Goal: Navigation & Orientation: Find specific page/section

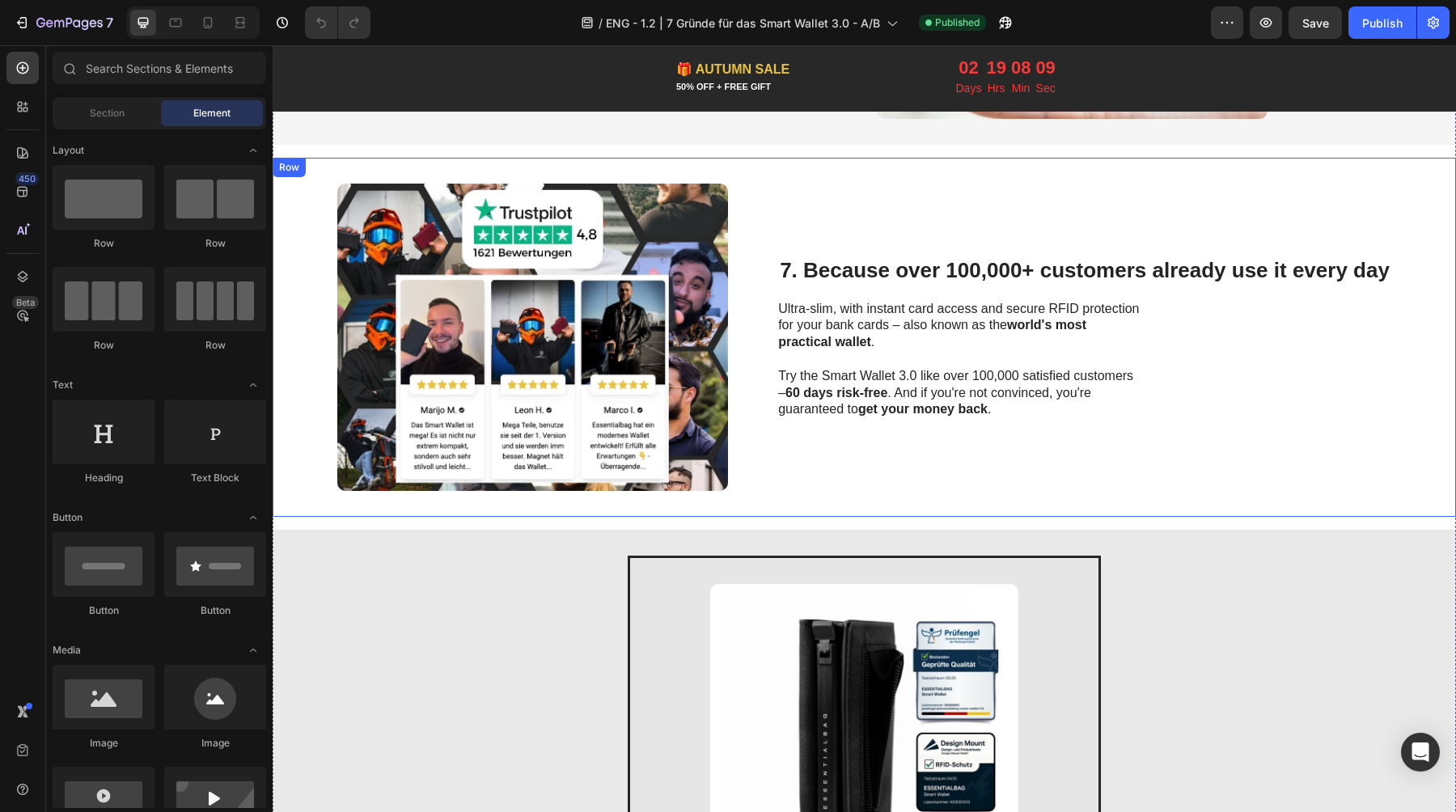
scroll to position [2358, 0]
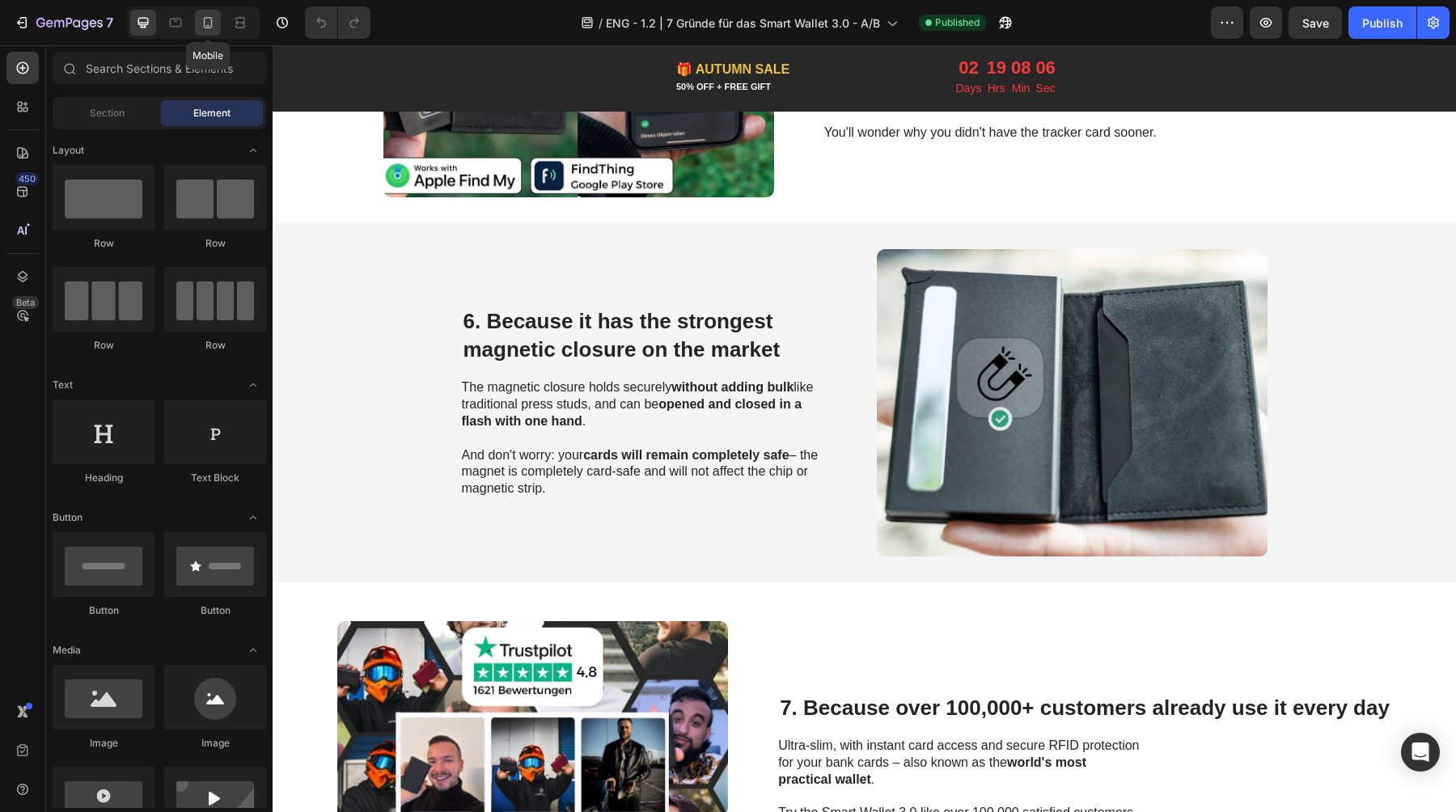
click at [205, 21] on icon at bounding box center [208, 23] width 16 height 16
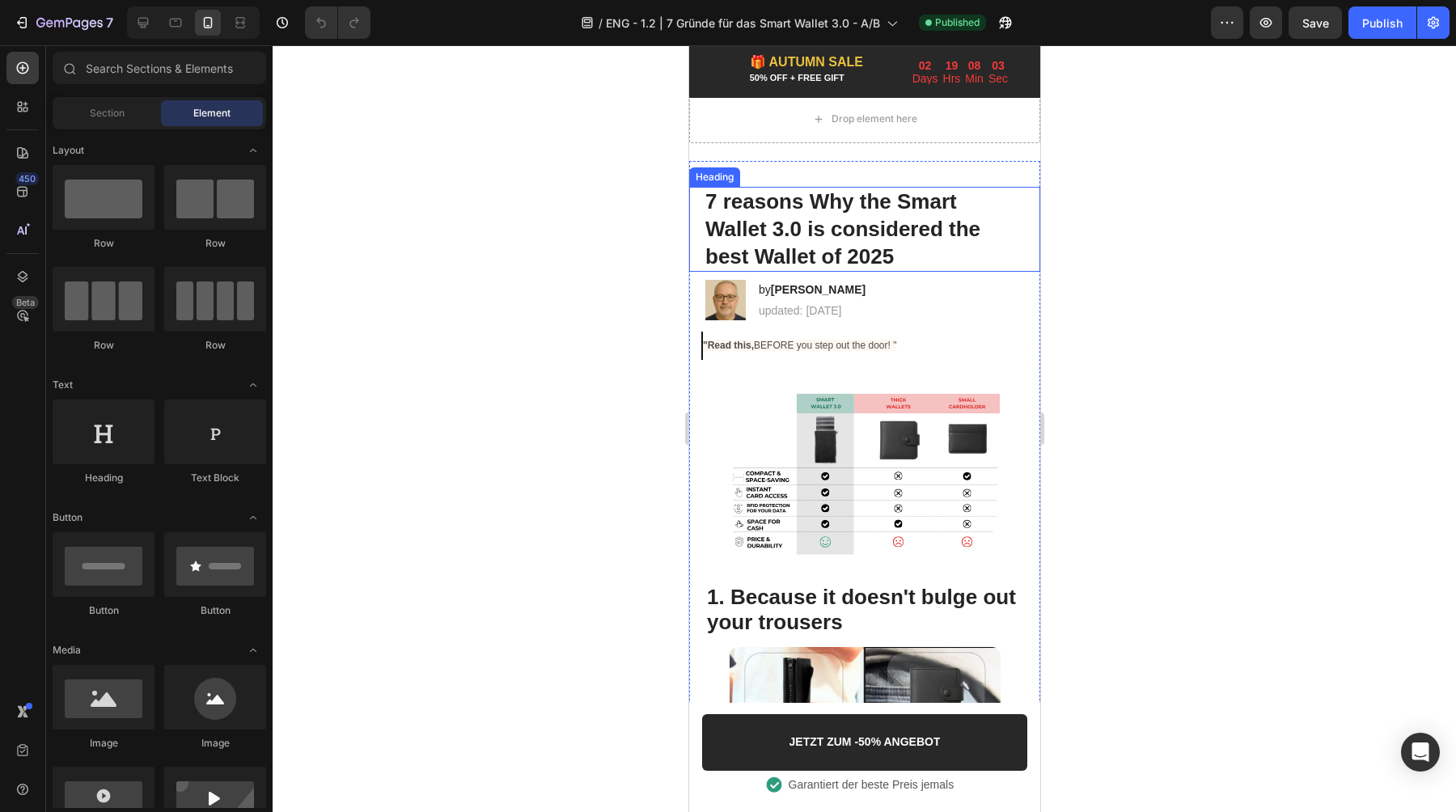
scroll to position [20, 0]
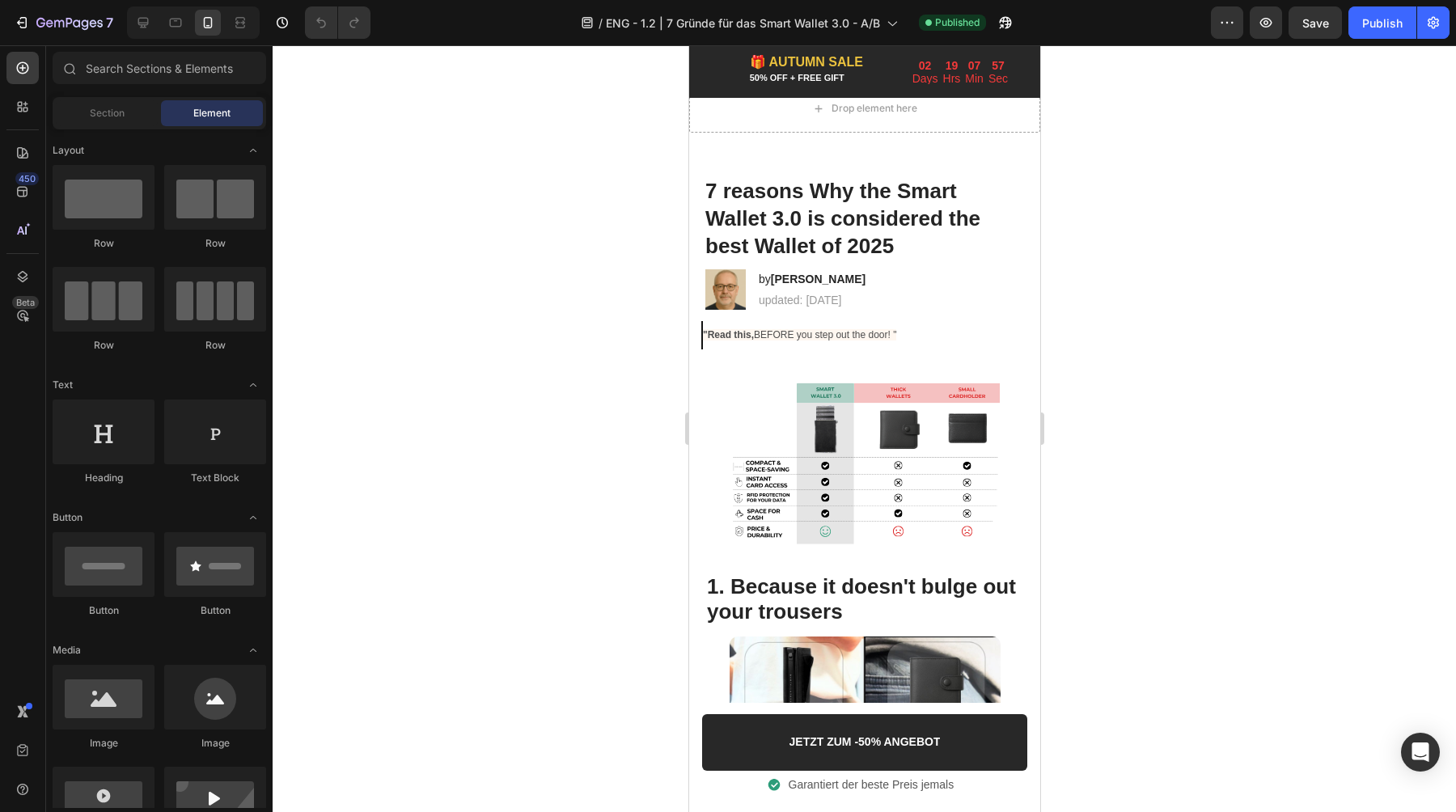
click at [1267, 389] on div at bounding box center [864, 428] width 1183 height 766
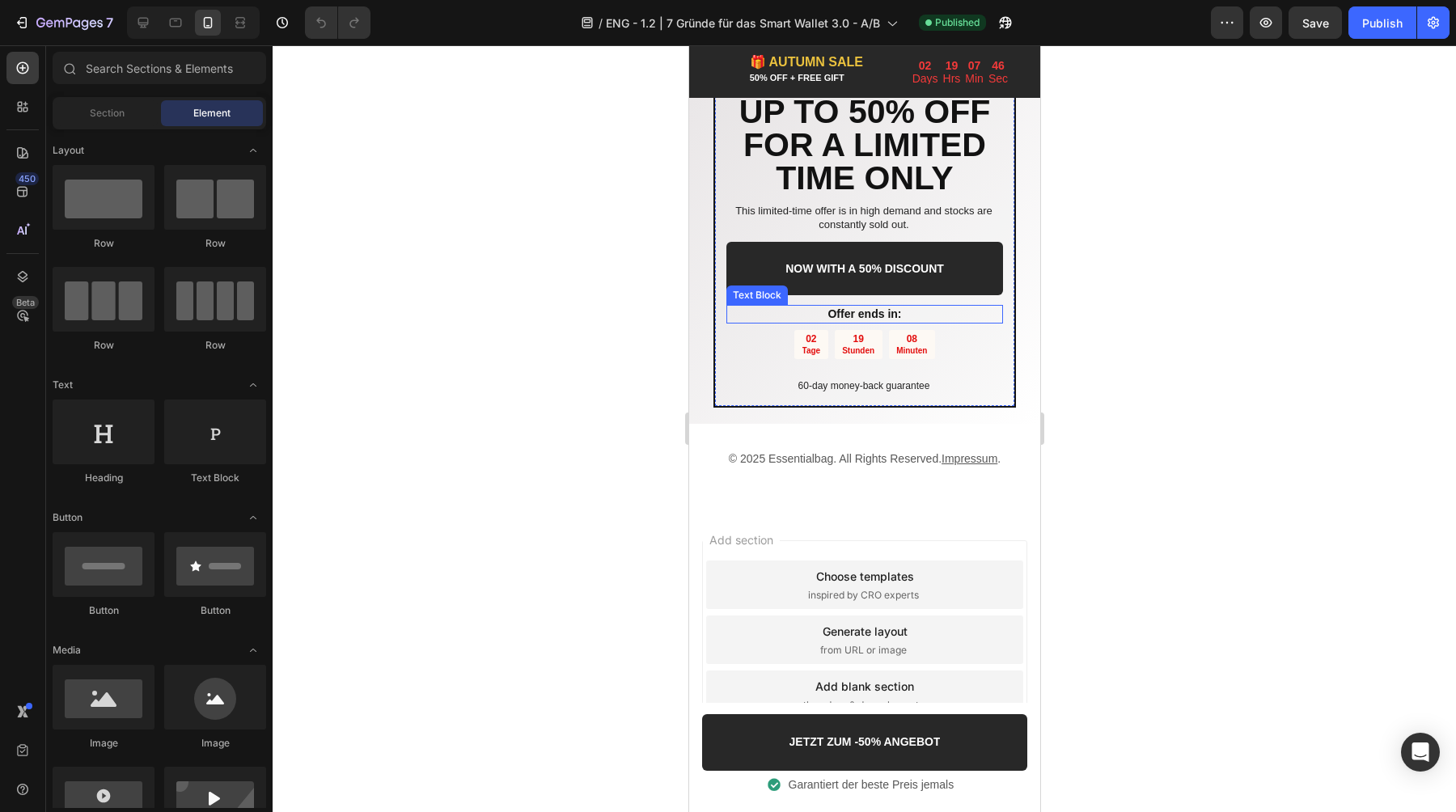
scroll to position [3972, 0]
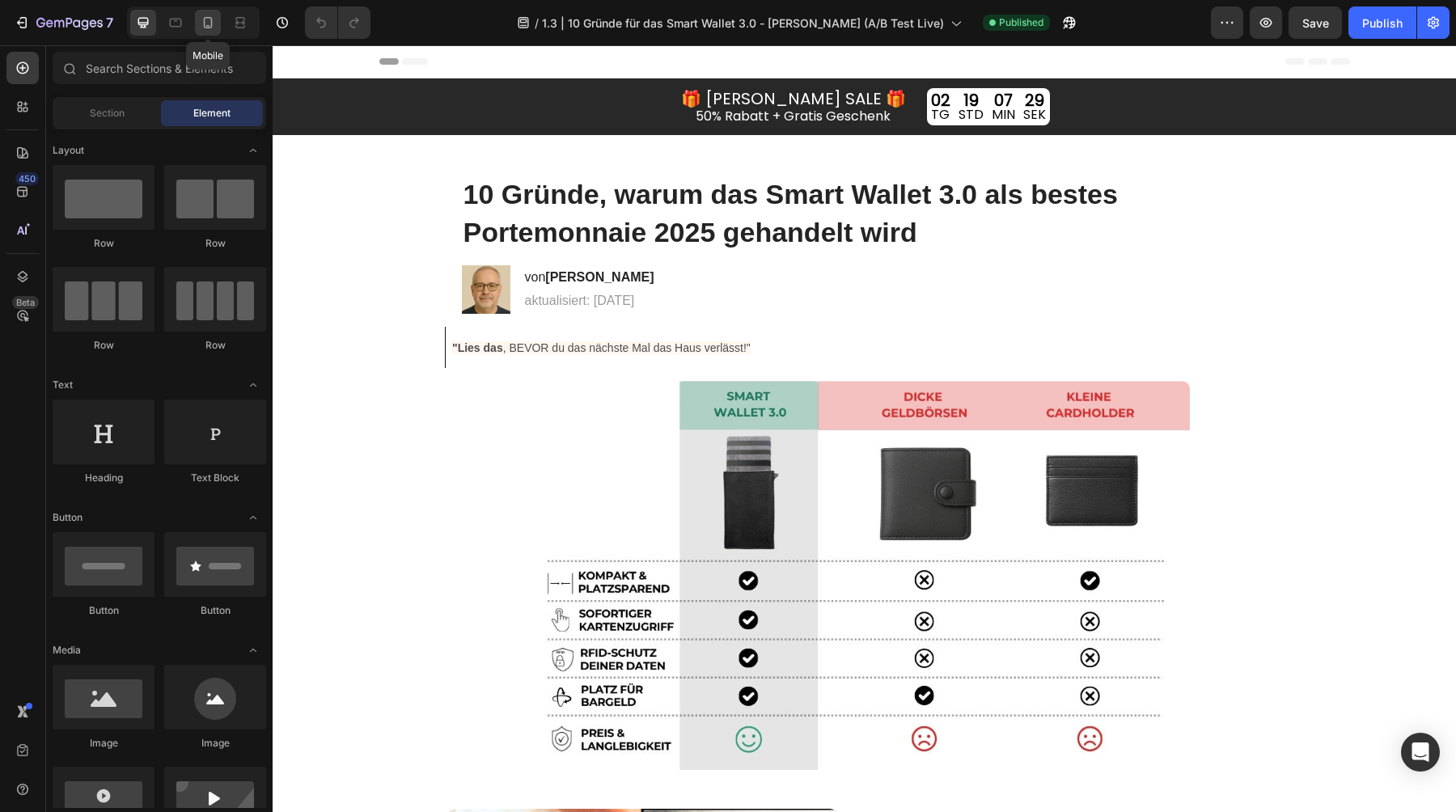
click at [206, 25] on icon at bounding box center [208, 23] width 16 height 16
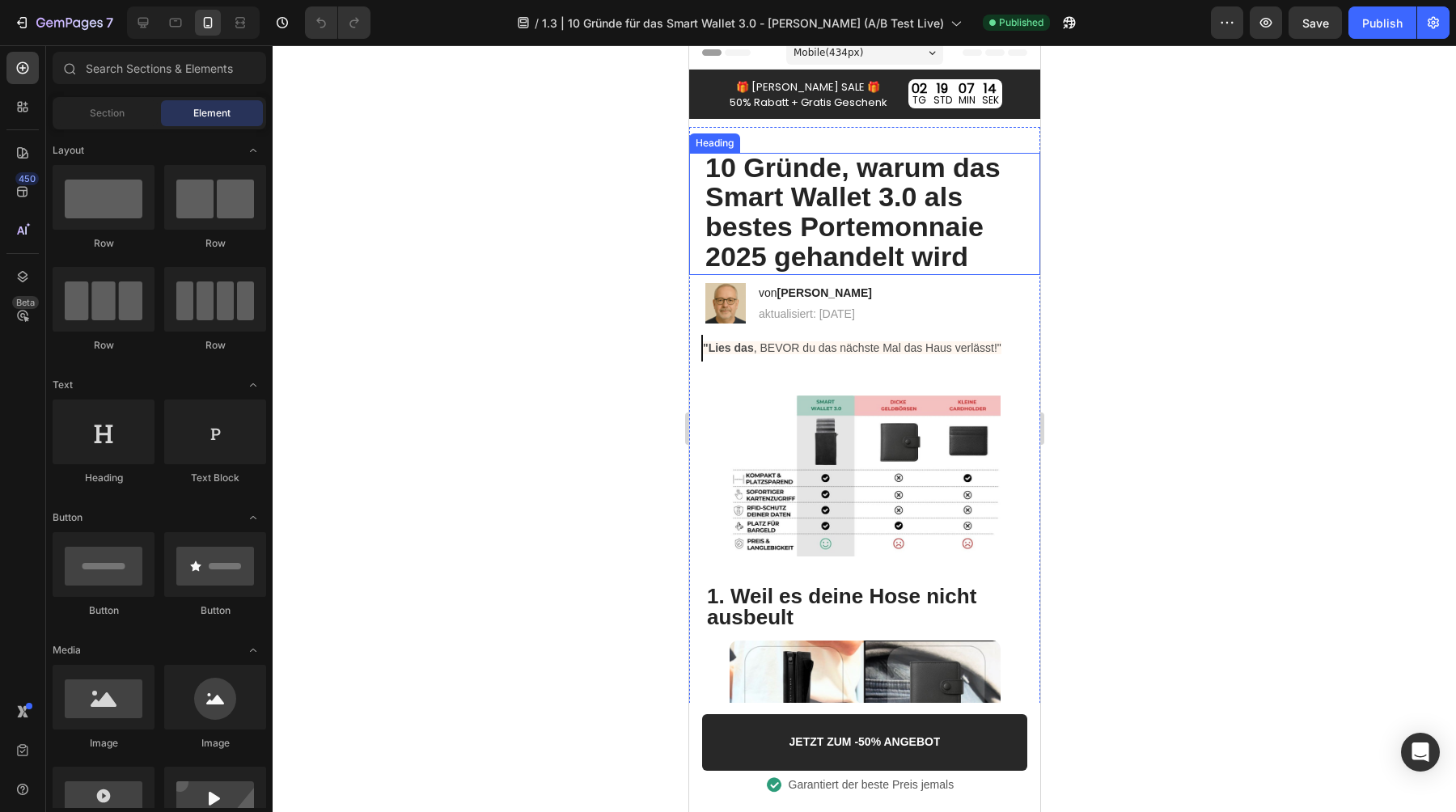
scroll to position [297, 0]
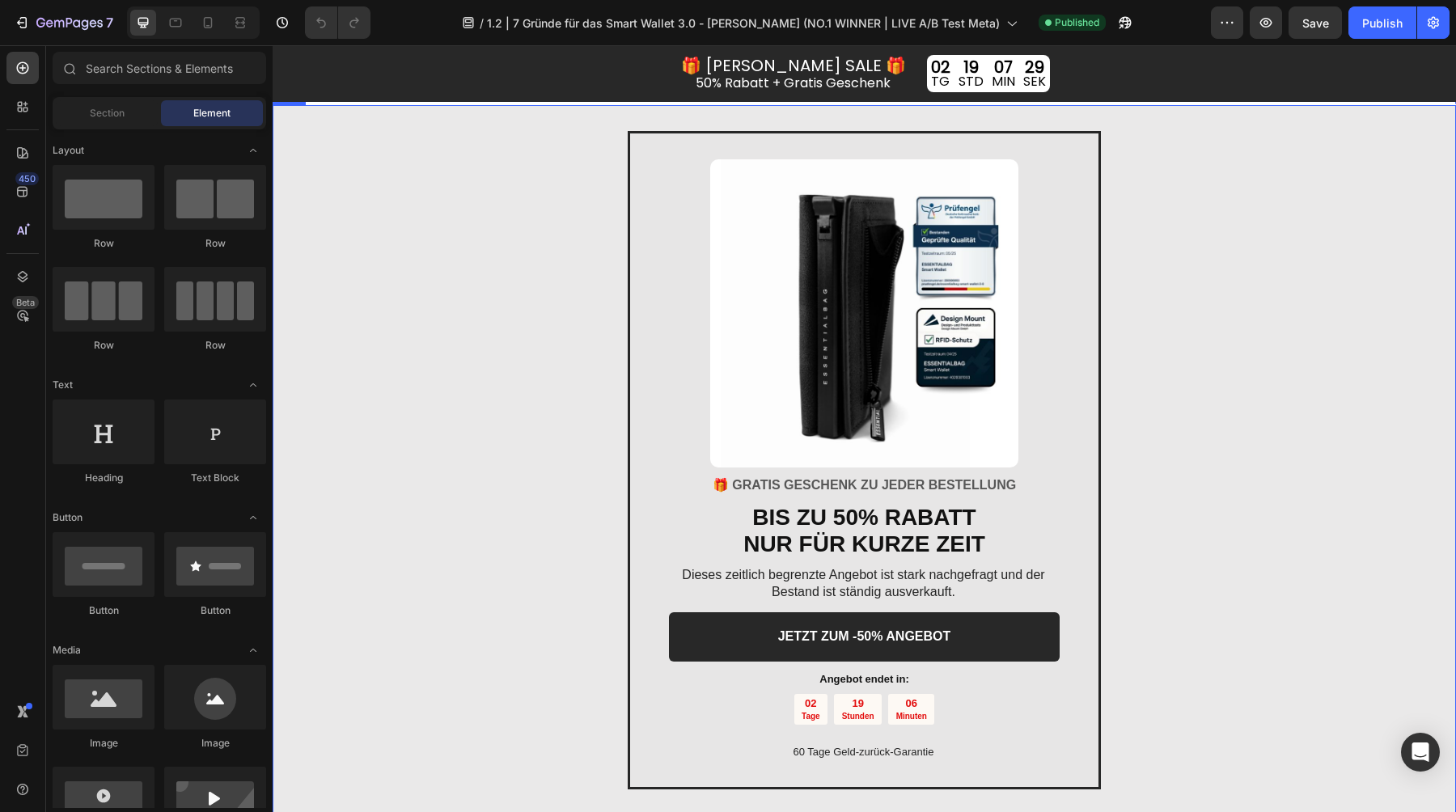
scroll to position [3459, 0]
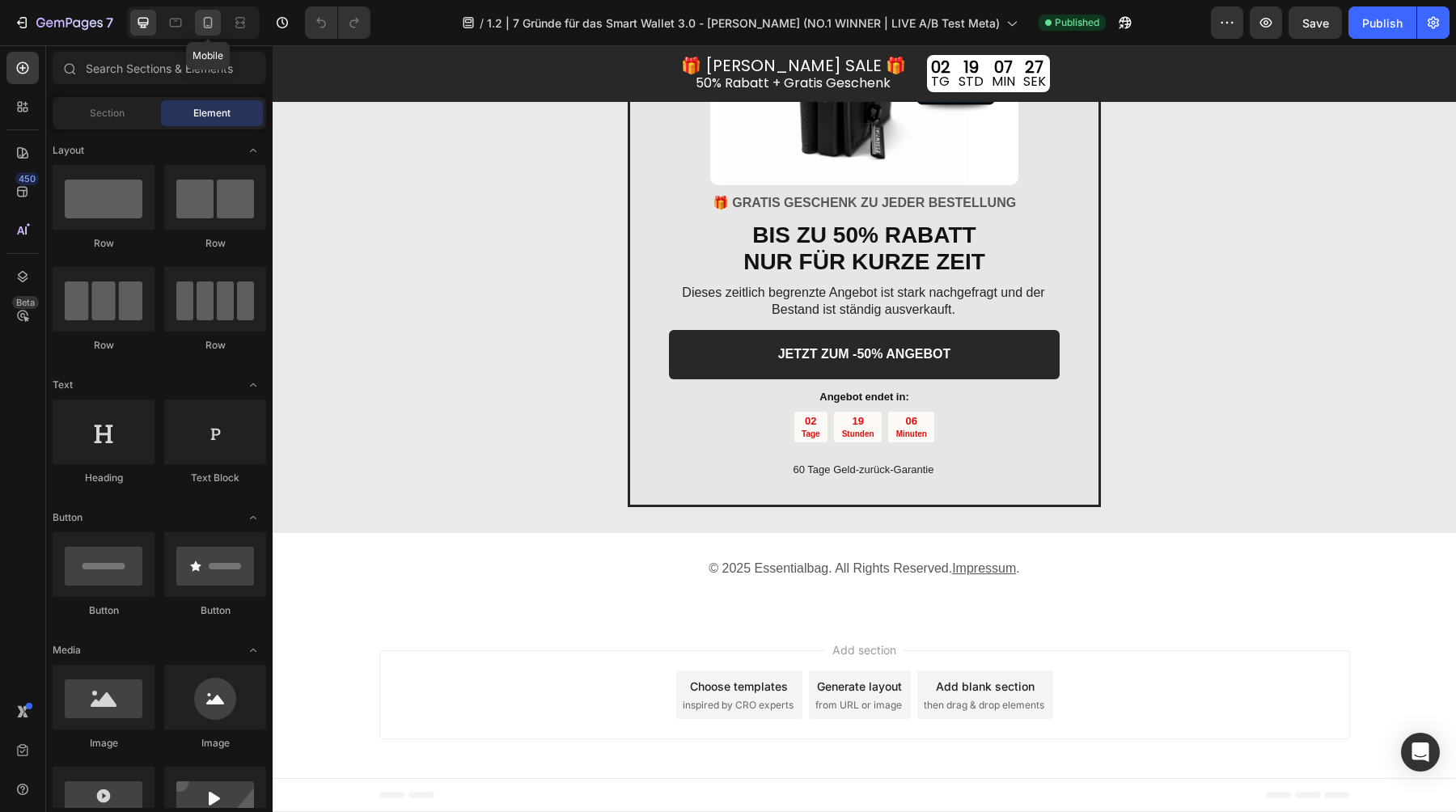
click at [202, 20] on icon at bounding box center [208, 23] width 16 height 16
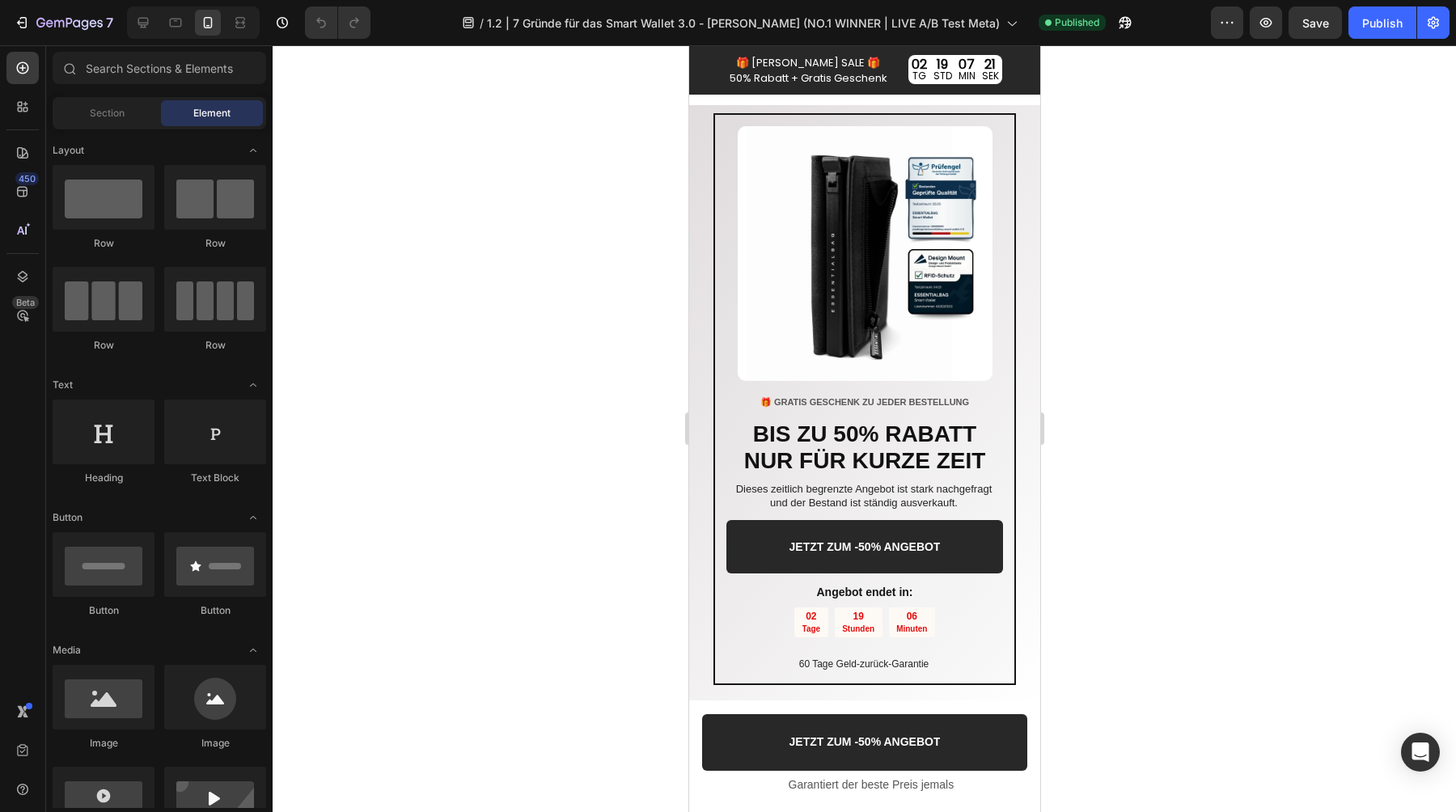
scroll to position [4042, 0]
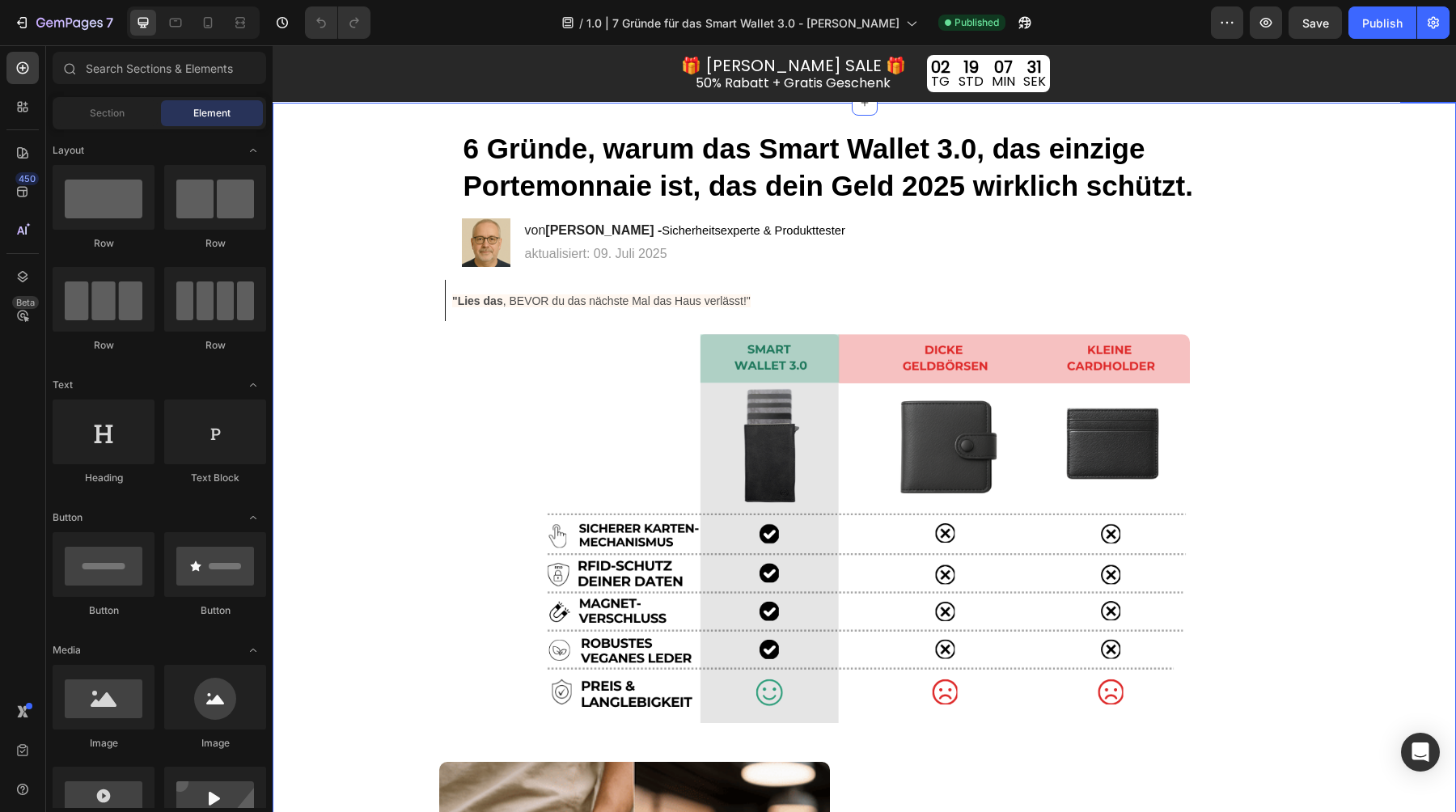
scroll to position [150, 0]
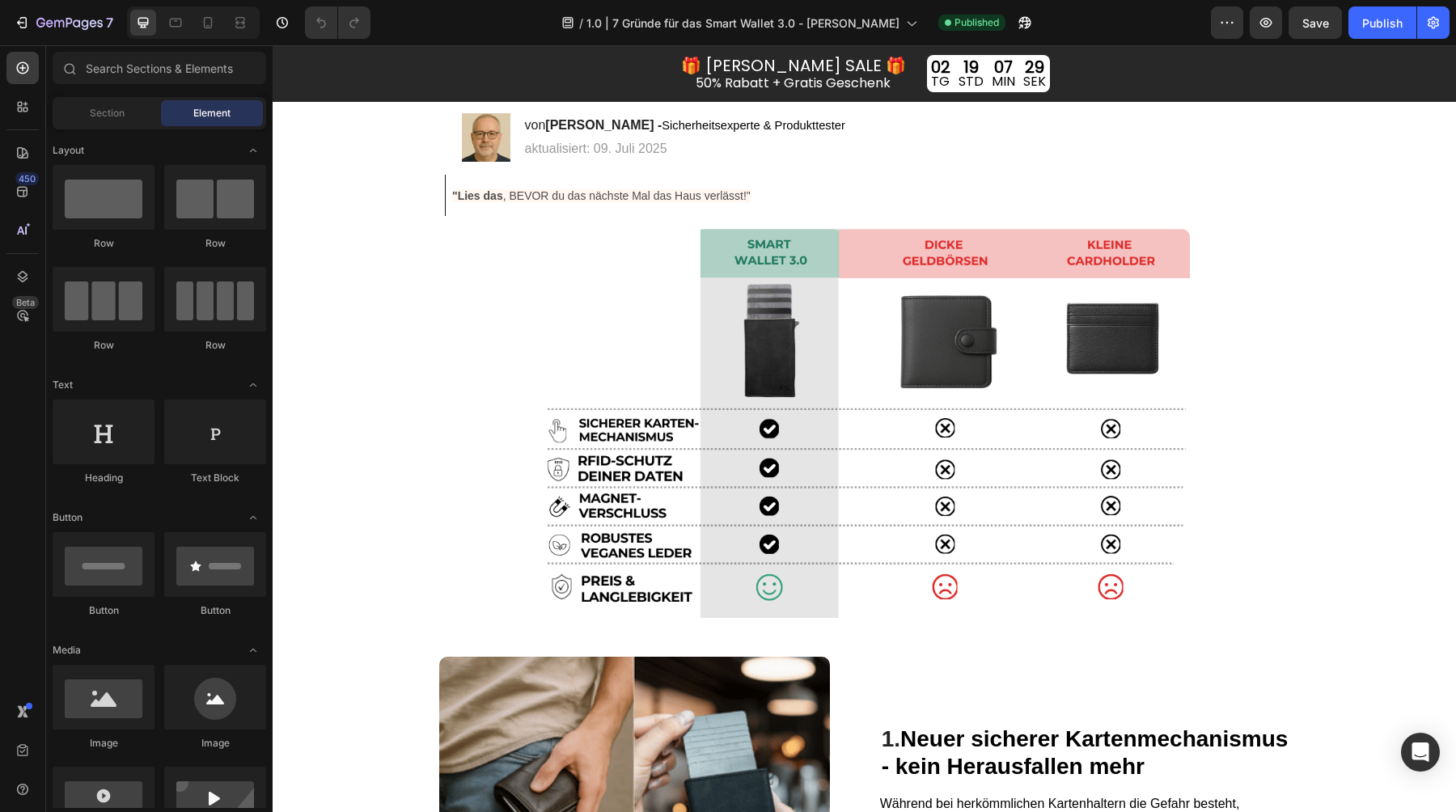
click at [189, 41] on div "7 Version history / 1.0 | 7 Gründe für das Smart Wallet 3.0 - Elias - Sicherhei…" at bounding box center [728, 23] width 1456 height 46
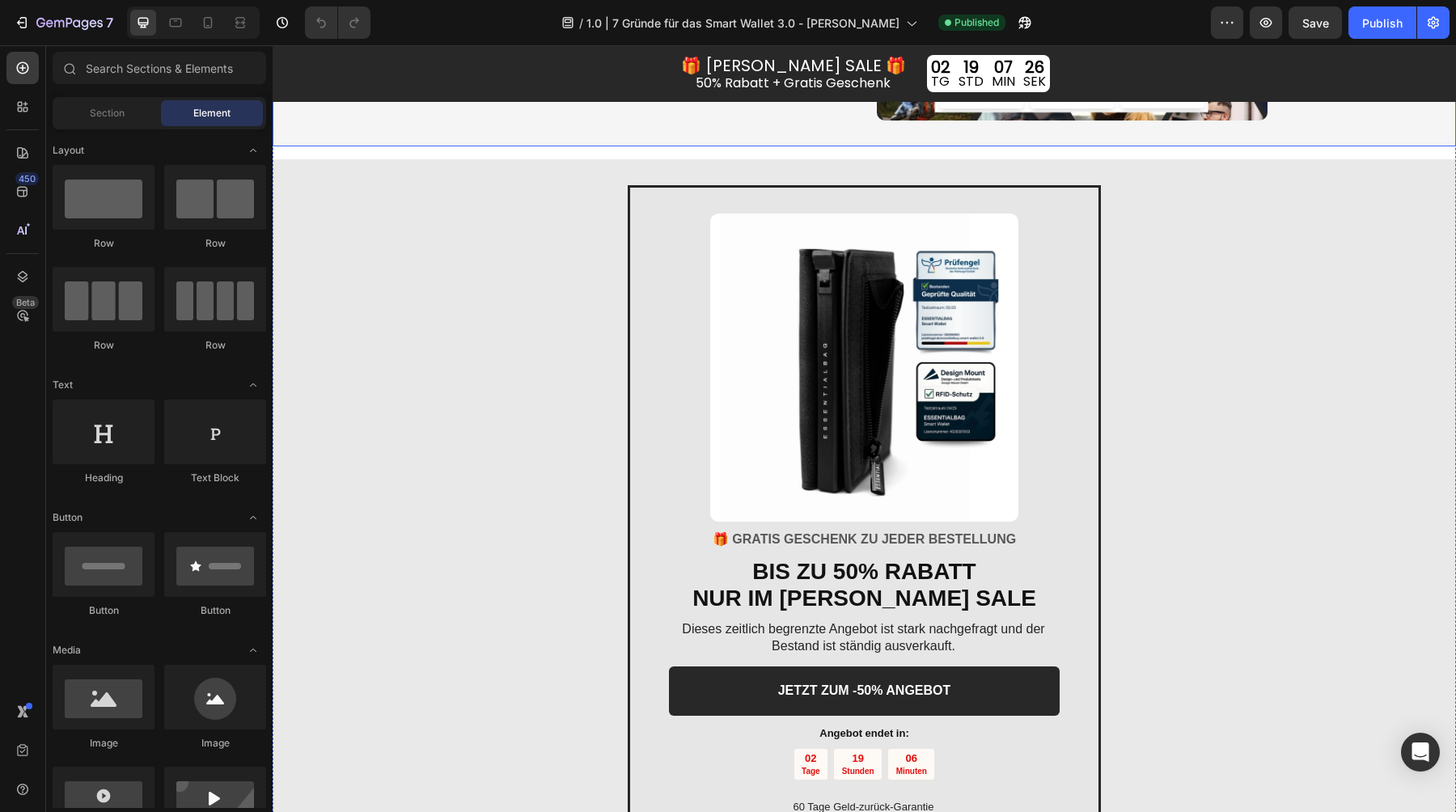
scroll to position [3467, 0]
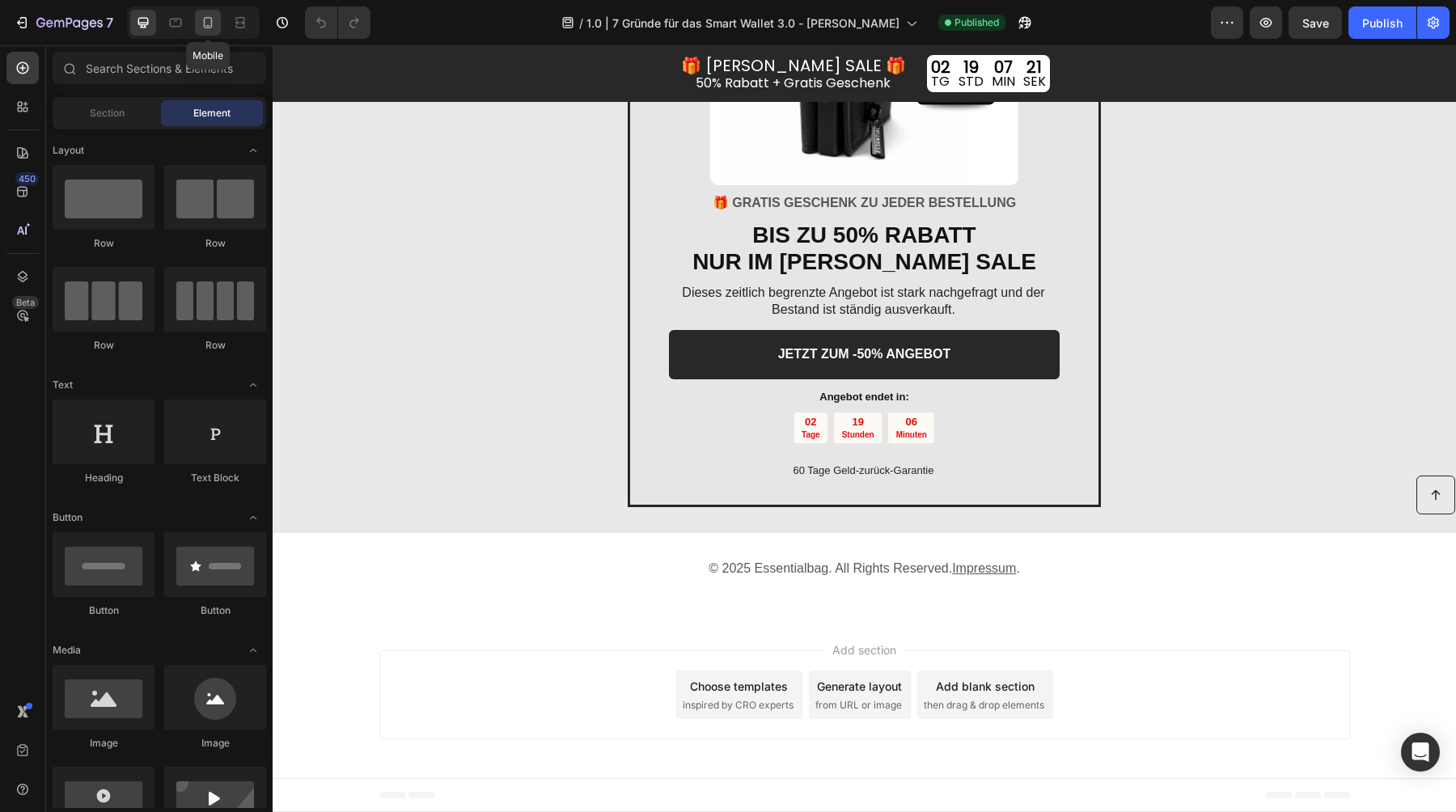
click at [203, 25] on icon at bounding box center [208, 23] width 16 height 16
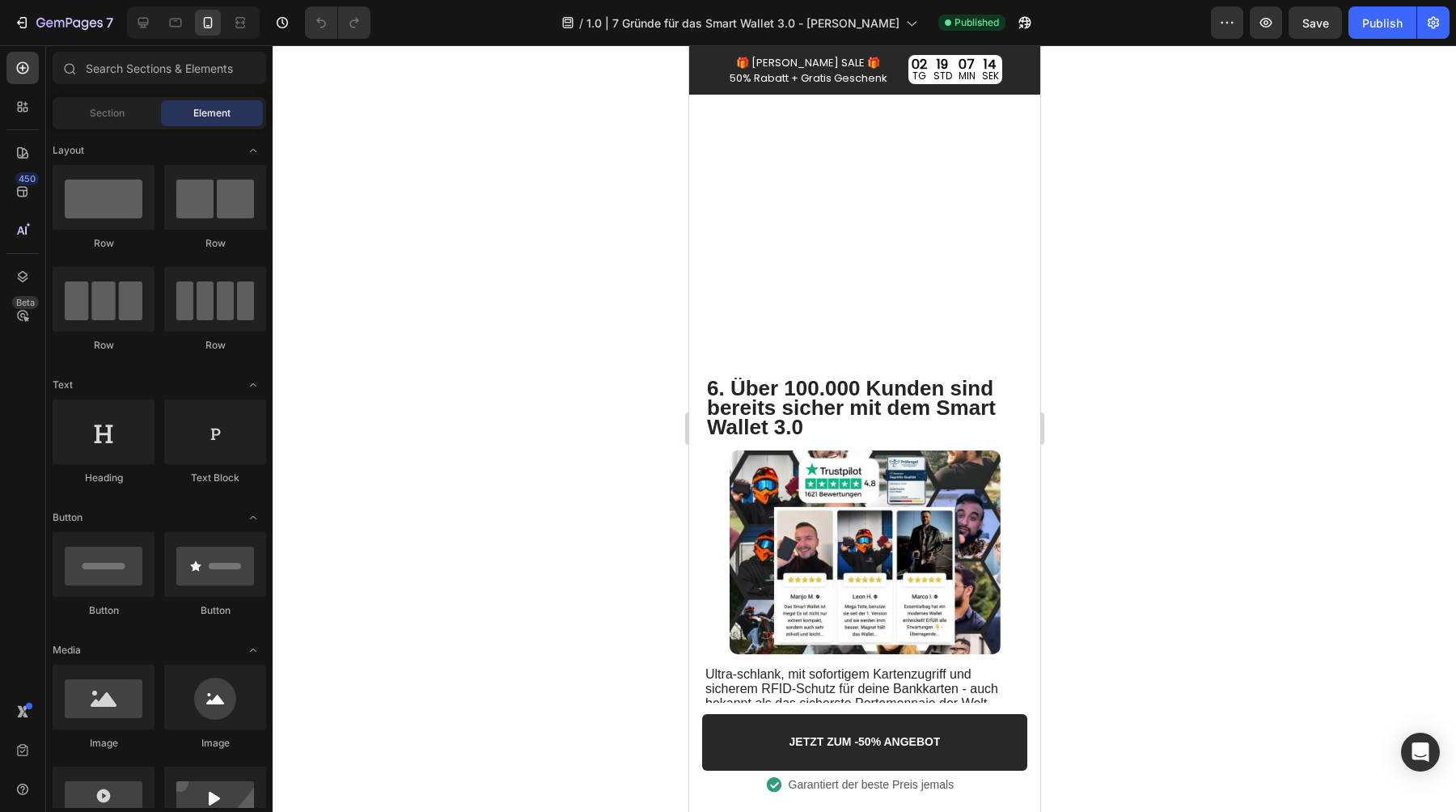
scroll to position [3439, 0]
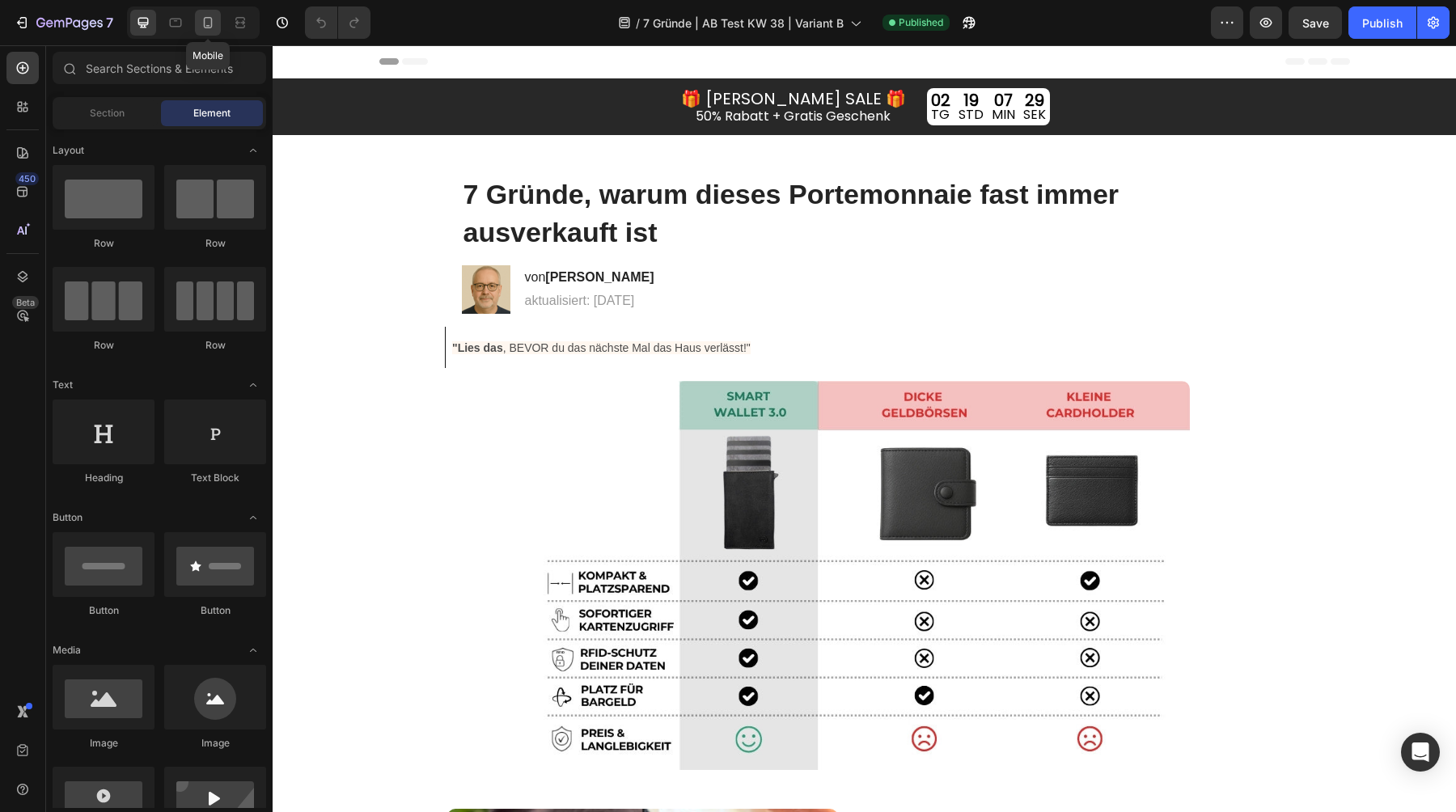
click at [203, 20] on icon at bounding box center [208, 23] width 16 height 16
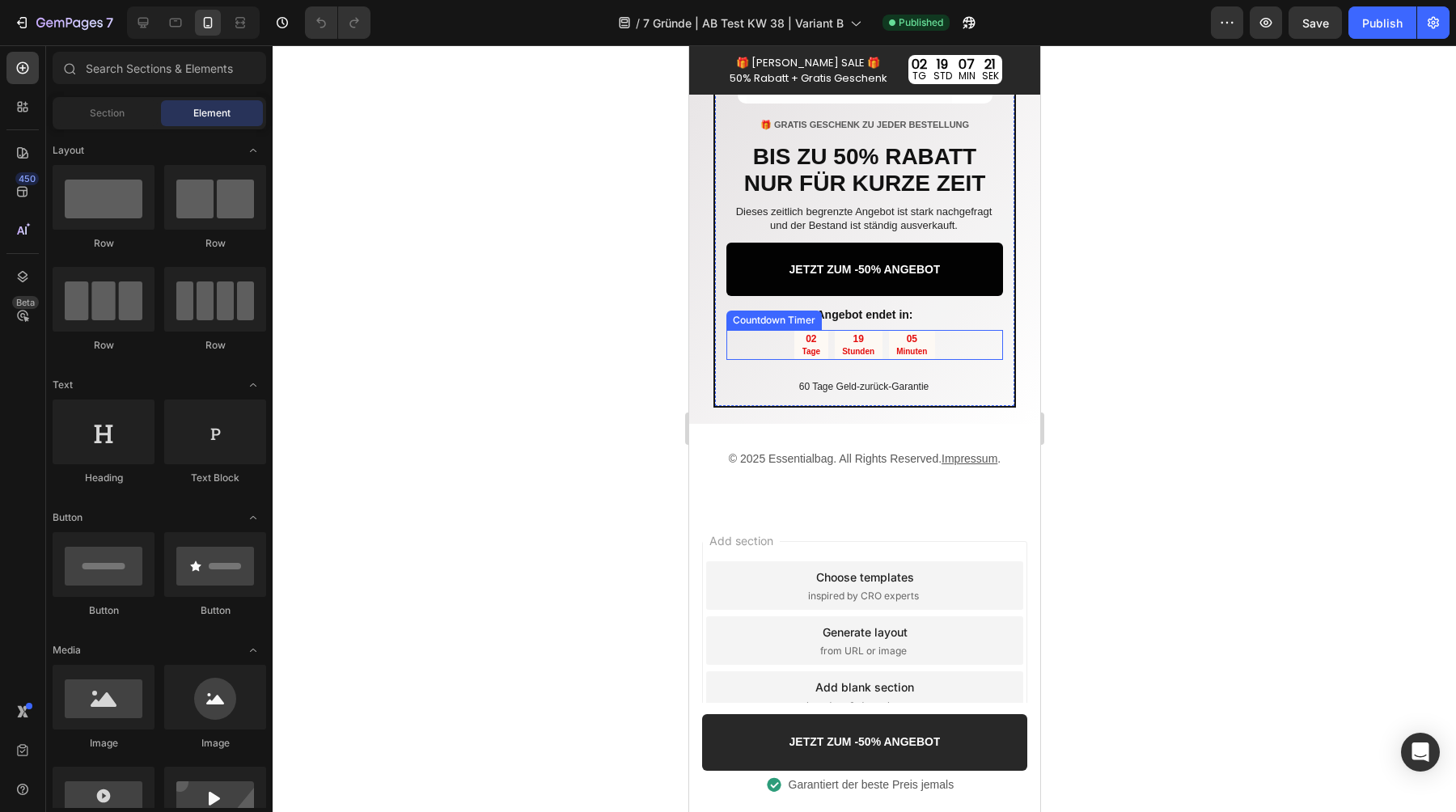
scroll to position [4042, 0]
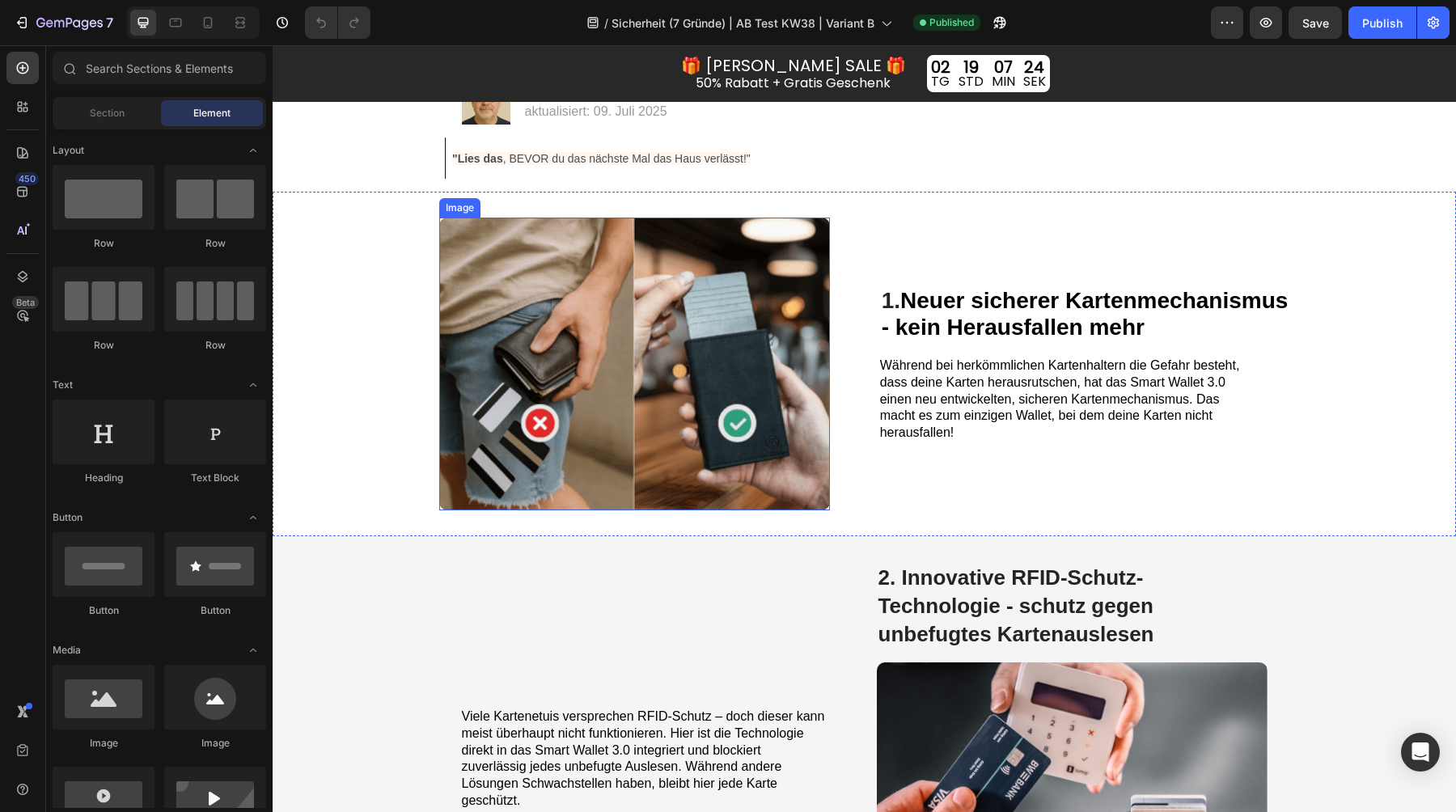
scroll to position [40, 0]
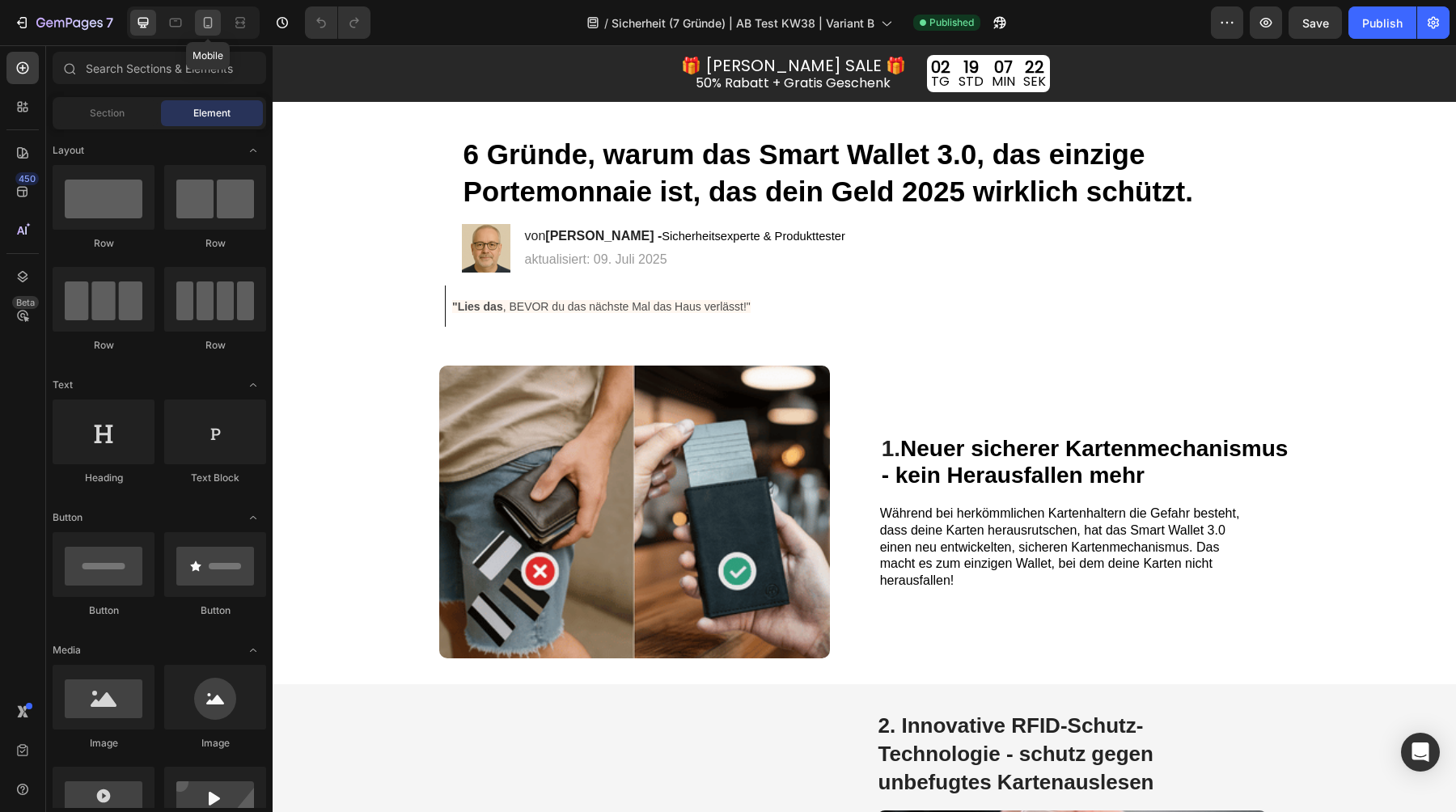
click at [211, 30] on icon at bounding box center [208, 23] width 16 height 16
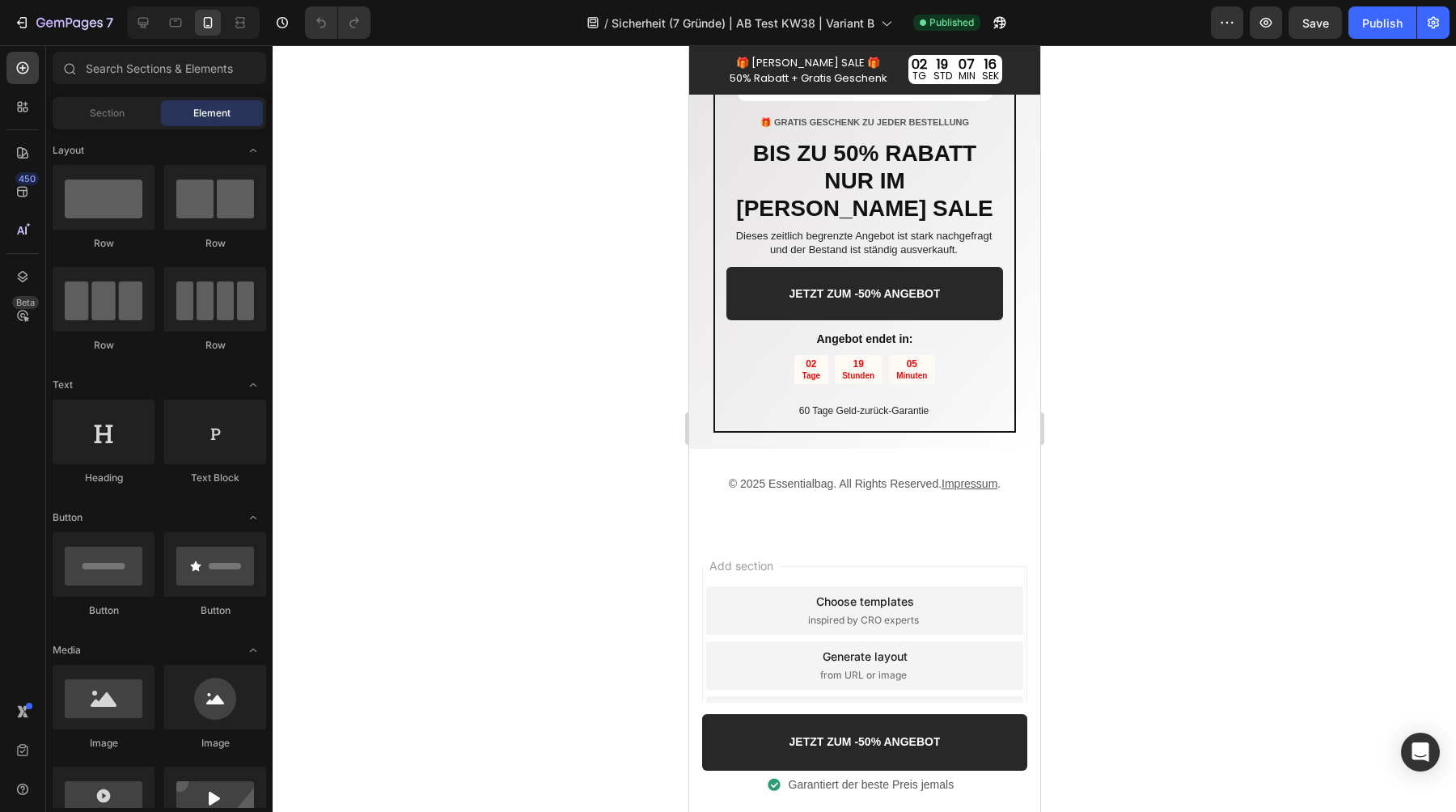
scroll to position [3175, 0]
